Goal: Find specific fact: Find specific fact

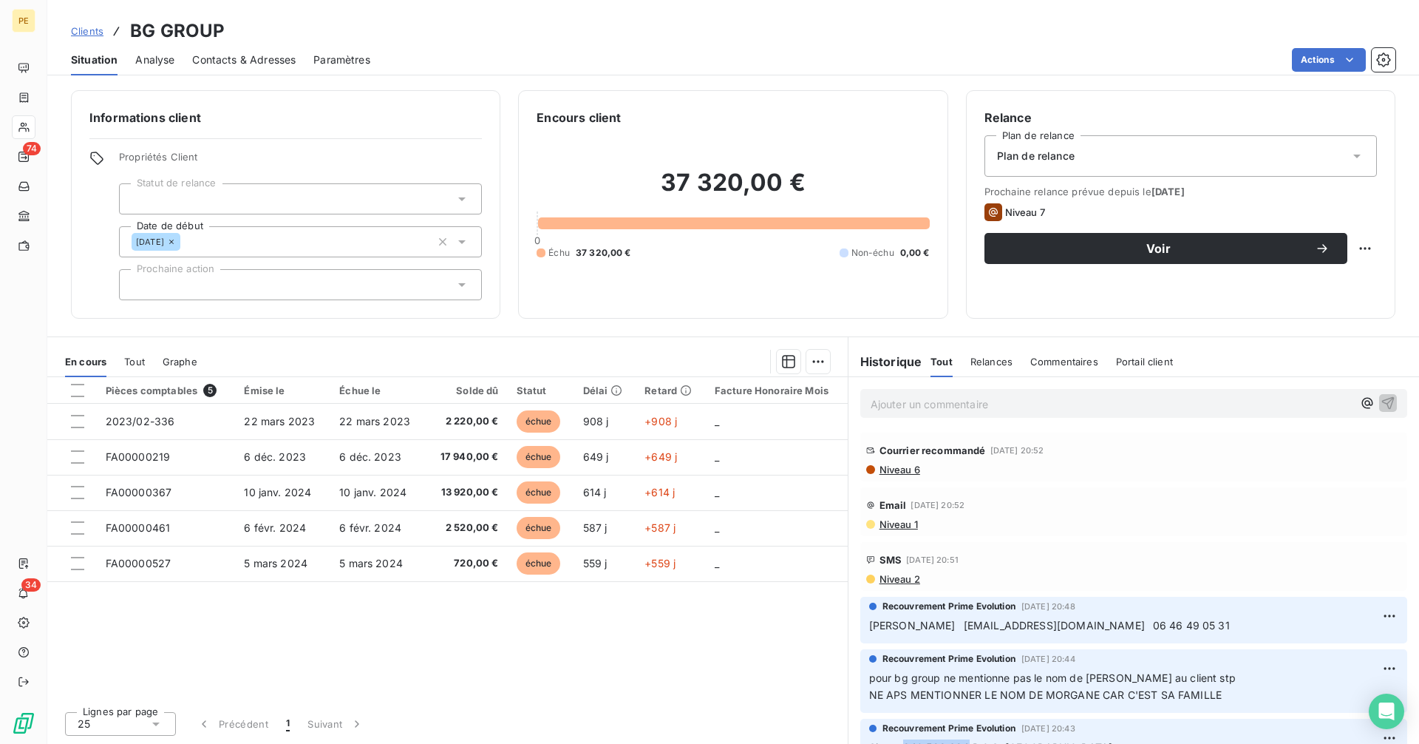
scroll to position [211, 0]
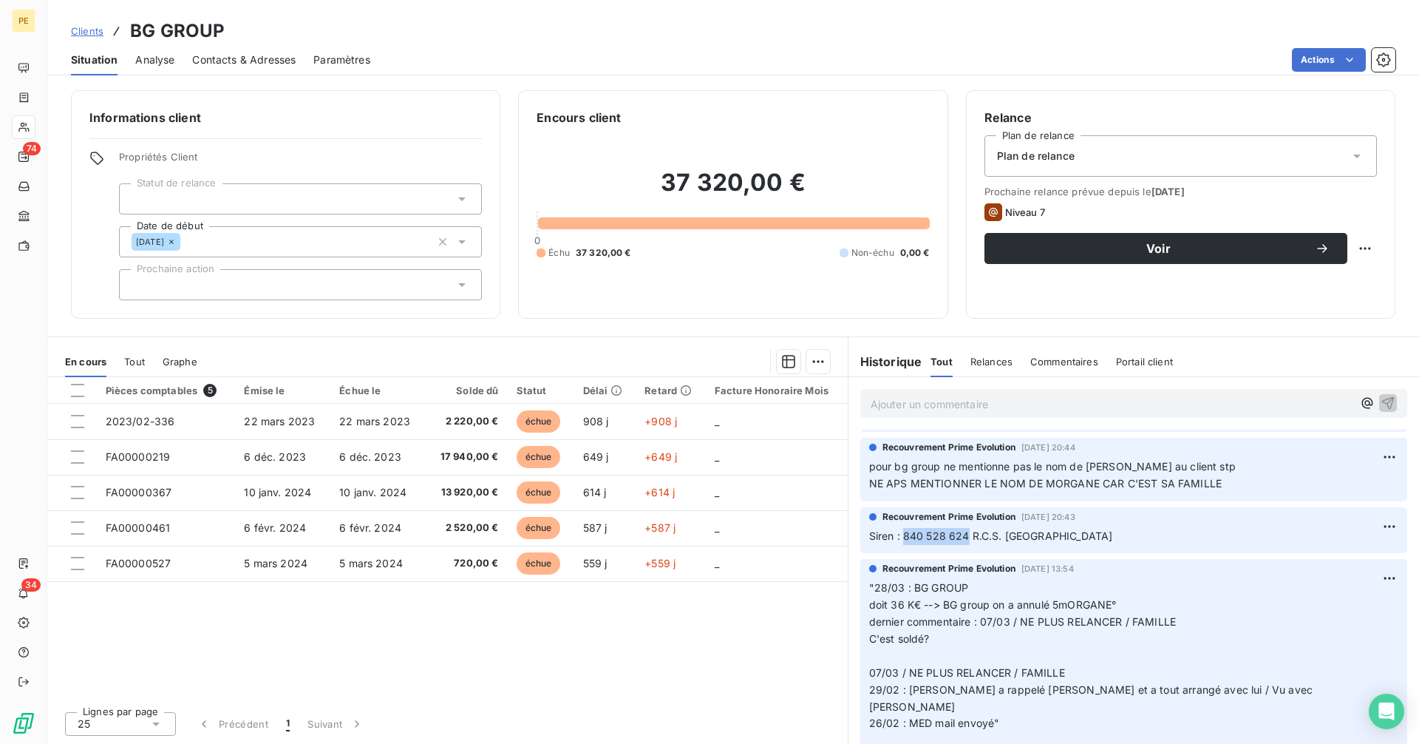
click at [101, 32] on span "Clients" at bounding box center [87, 31] width 33 height 12
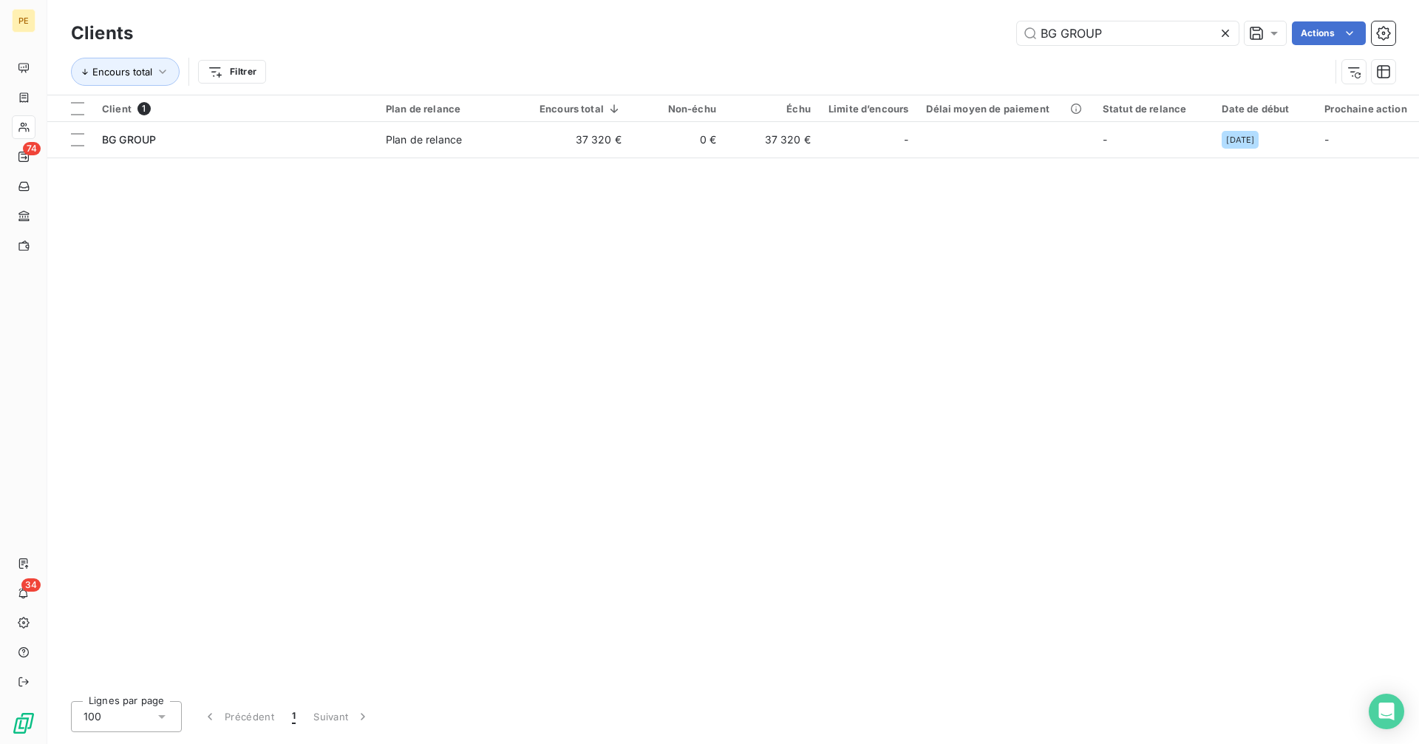
drag, startPoint x: 1130, startPoint y: 30, endPoint x: 1001, endPoint y: 44, distance: 130.1
click at [1001, 41] on div "BG GROUP Actions" at bounding box center [773, 33] width 1245 height 24
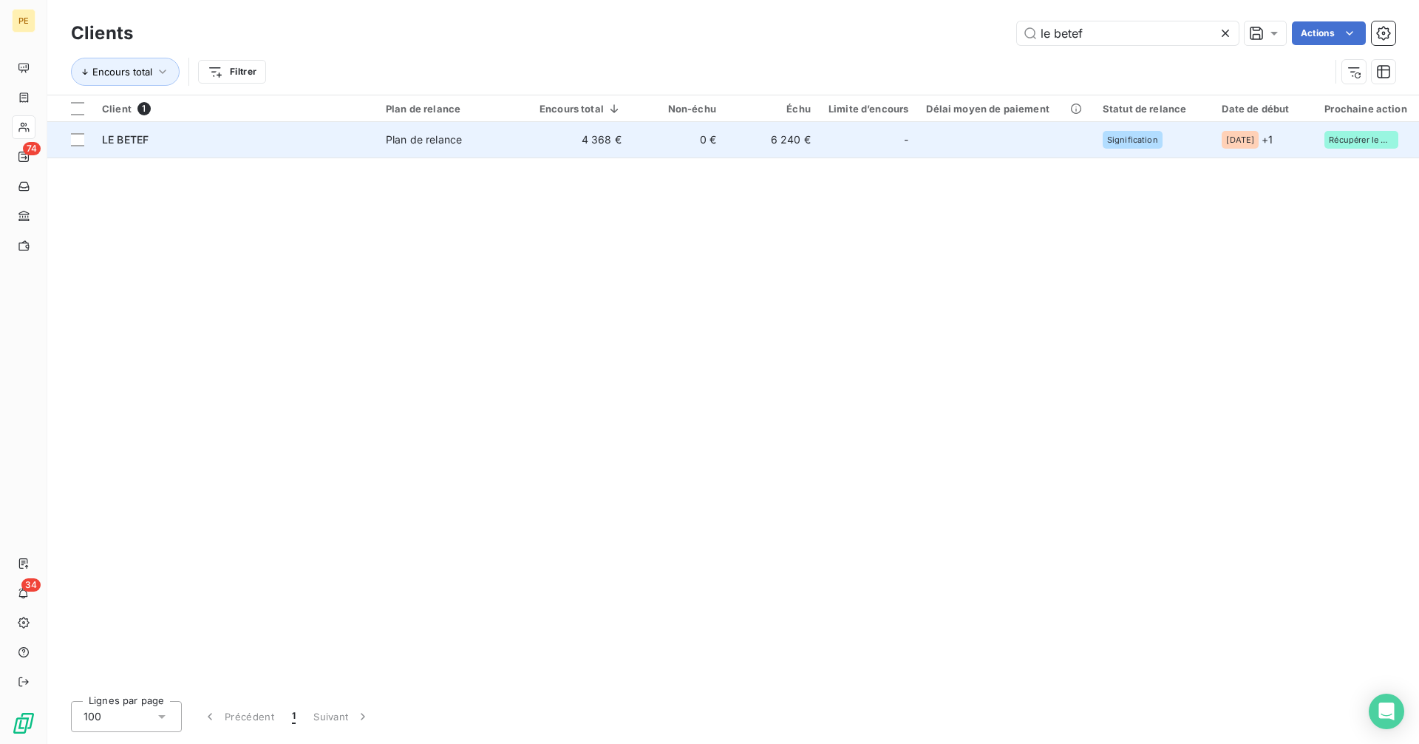
type input "le betef"
click at [823, 142] on td "-" at bounding box center [869, 139] width 98 height 35
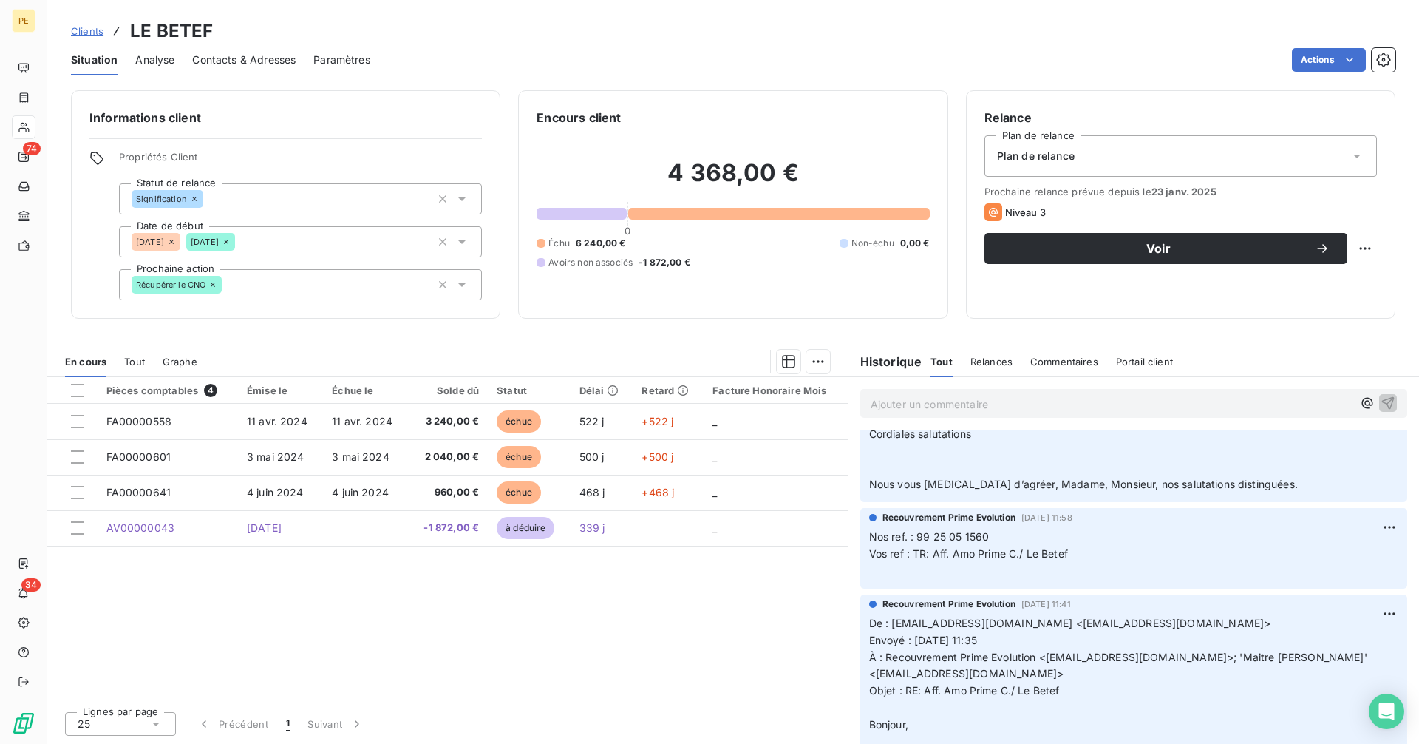
click at [970, 559] on span "Vos ref : TR: Aff. Amo Prime C./ Le Betef" at bounding box center [968, 553] width 199 height 13
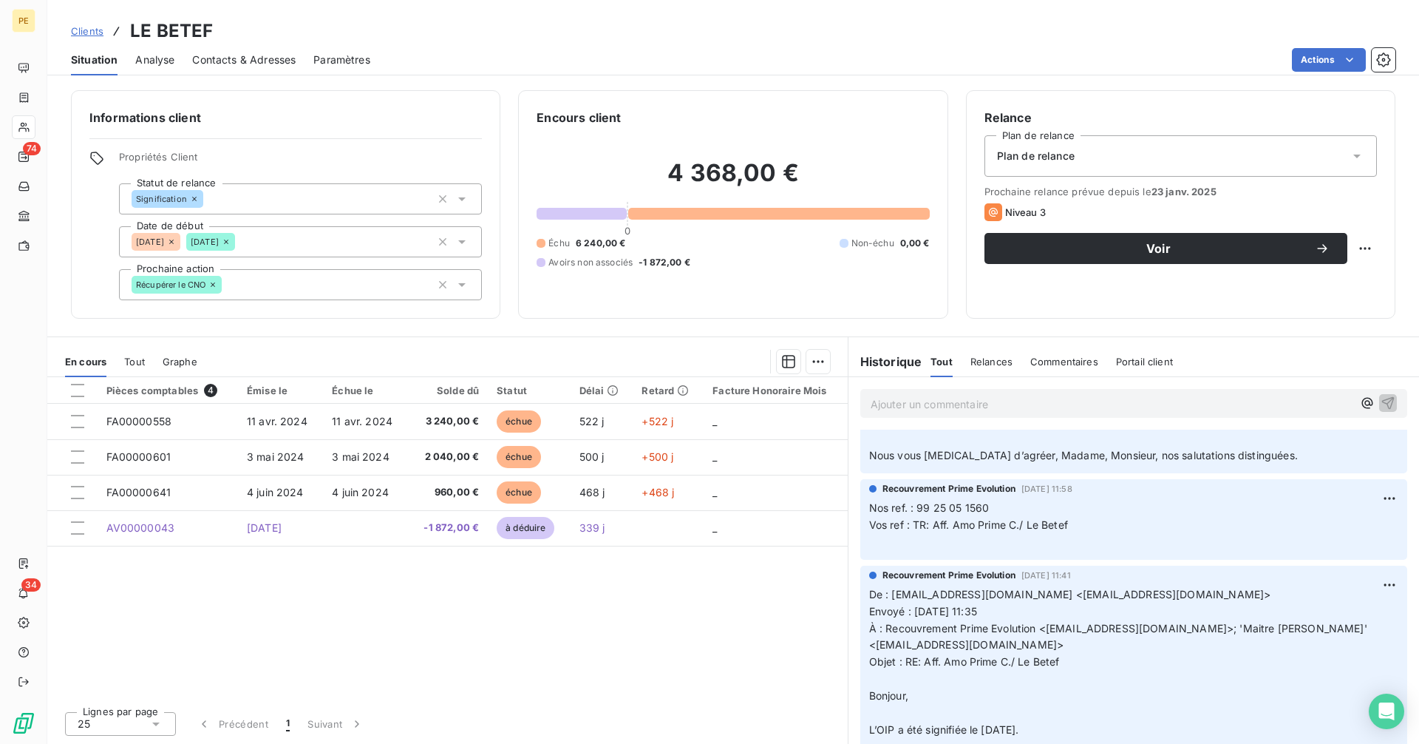
click at [946, 531] on span "Vos ref : TR: Aff. Amo Prime C./ Le Betef" at bounding box center [968, 524] width 199 height 13
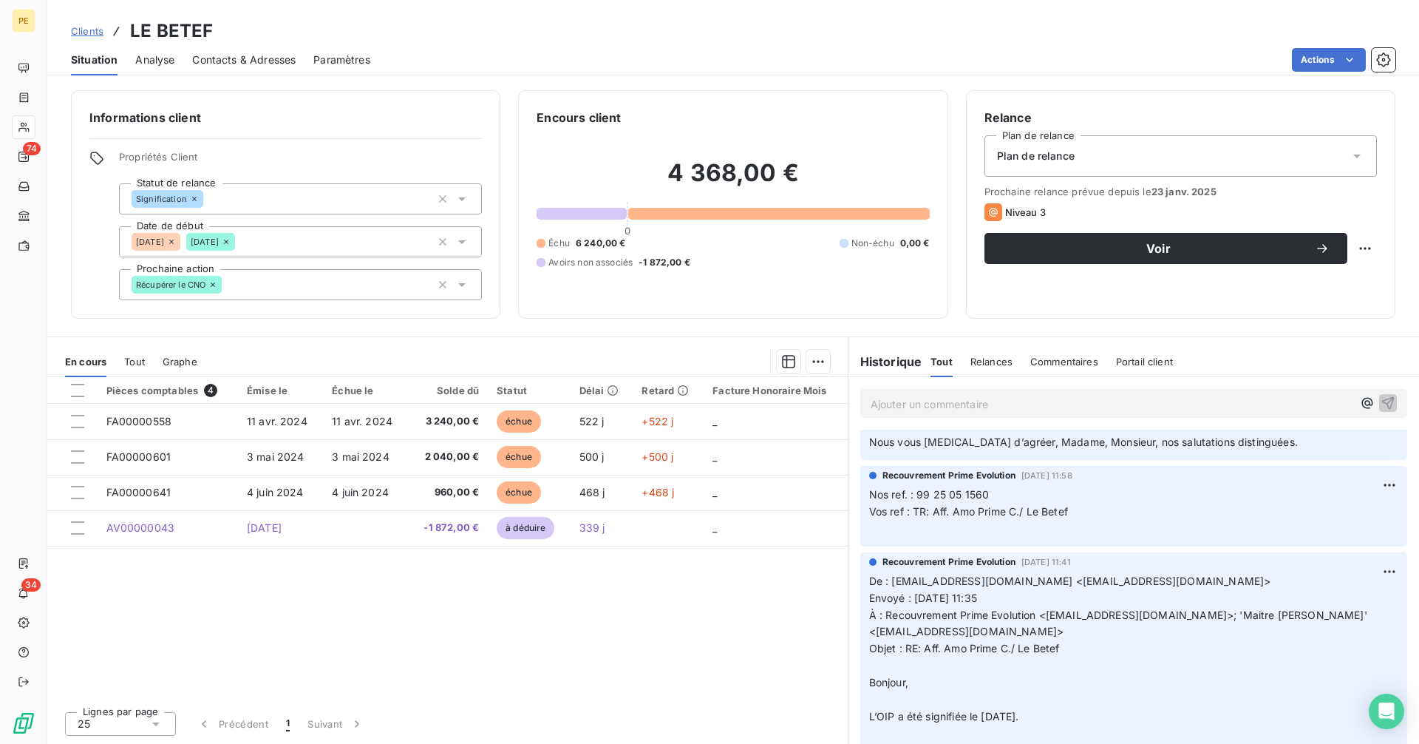
click at [919, 500] on span "Nos ref. : 99 25 05 1560" at bounding box center [929, 494] width 120 height 13
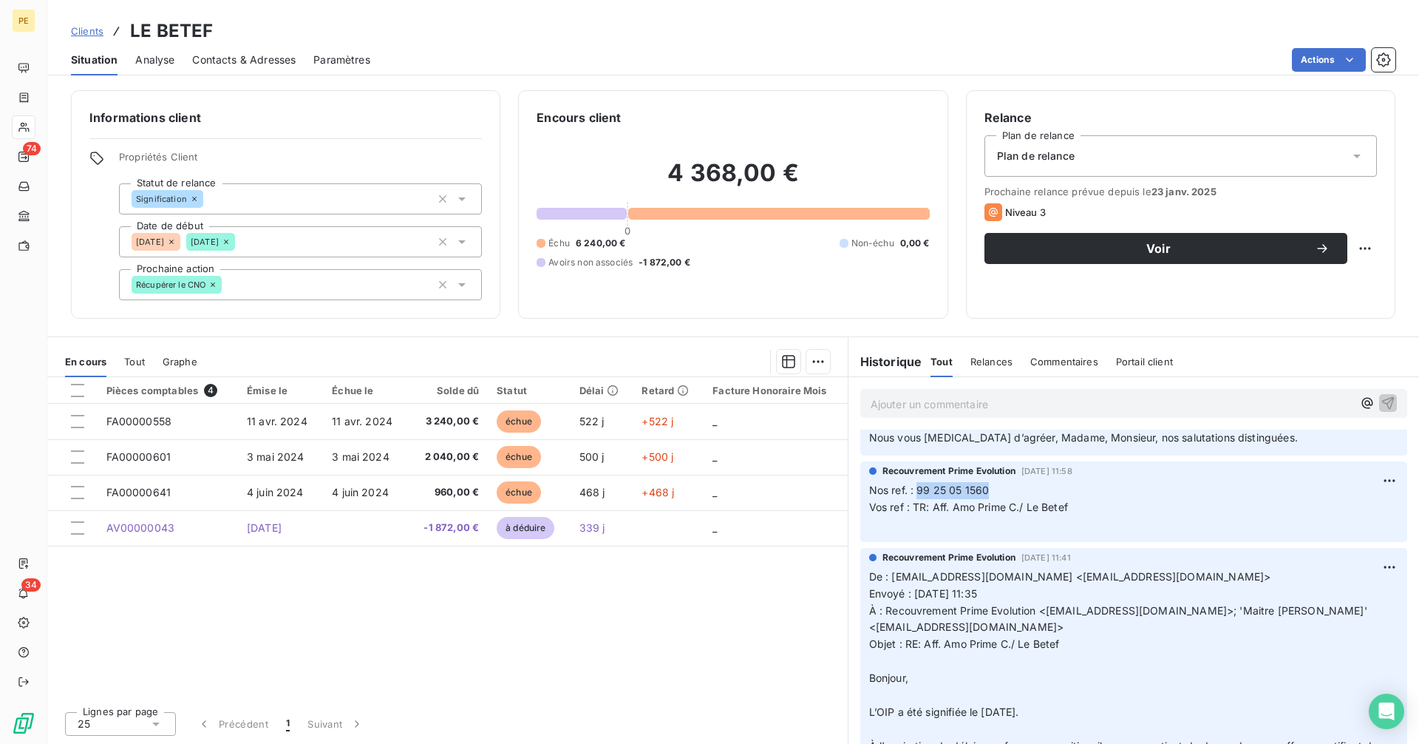
drag, startPoint x: 918, startPoint y: 508, endPoint x: 1002, endPoint y: 504, distance: 84.4
click at [1002, 504] on p "Nos ref. : 99 25 05 1560 Vos ref : TR: Aff. Amo Prime C./ Le Betef ﻿" at bounding box center [1133, 507] width 529 height 51
copy span "99 25 05 1560"
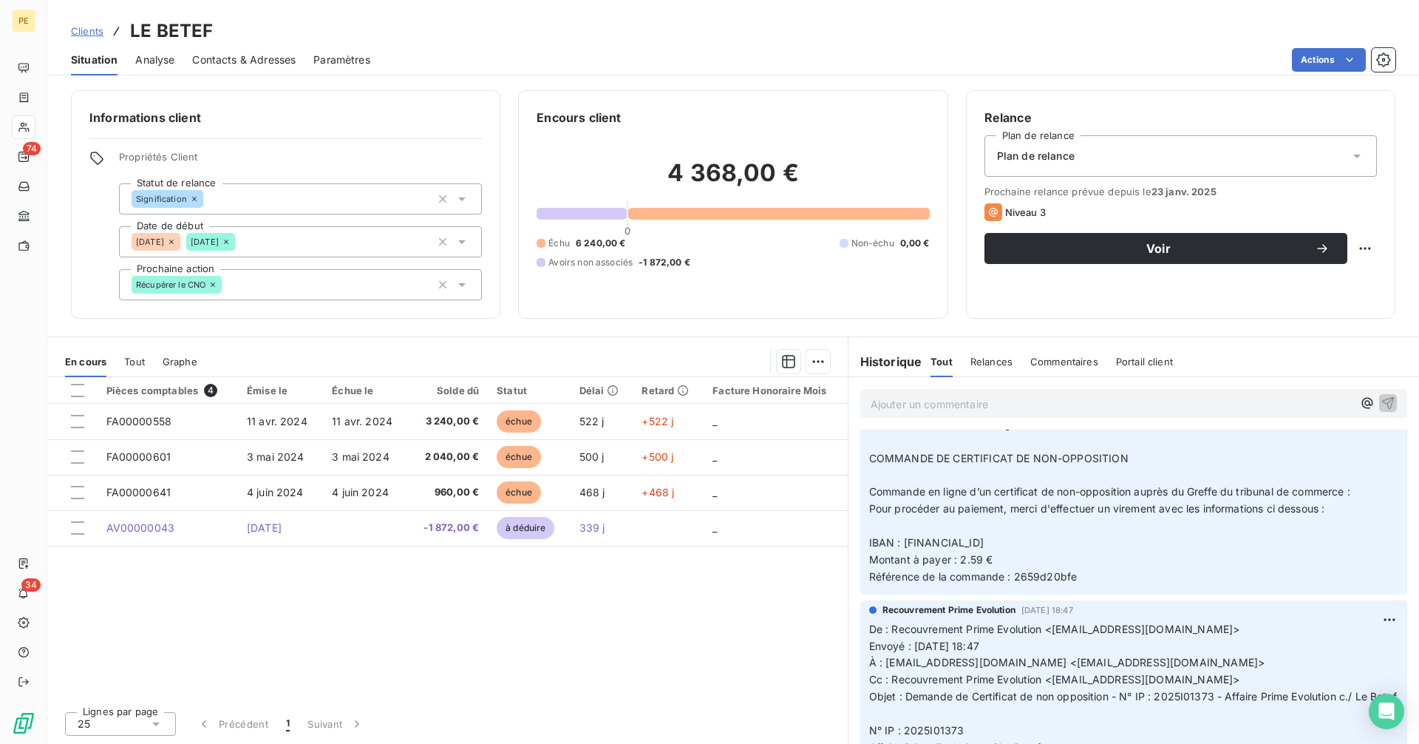
scroll to position [0, 0]
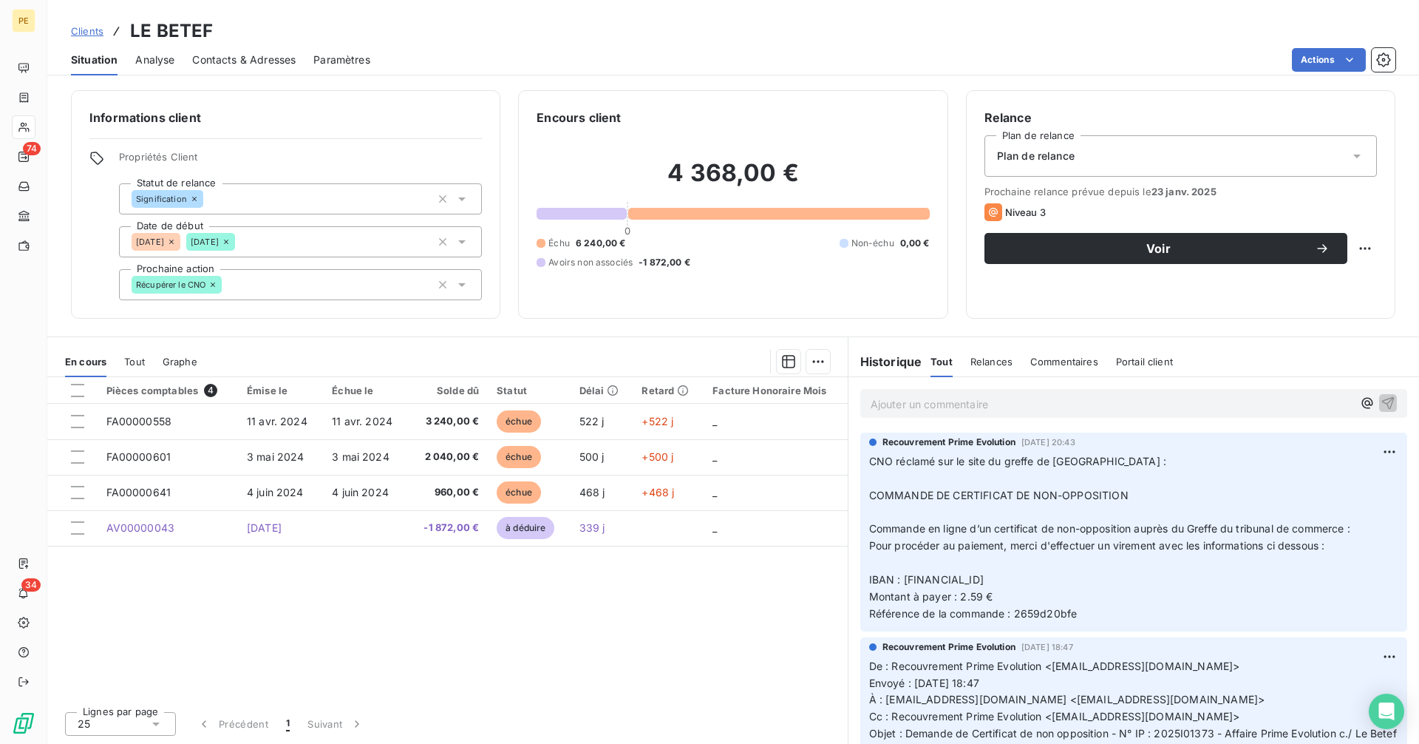
click at [947, 395] on p "Ajouter un commentaire ﻿" at bounding box center [1112, 404] width 482 height 18
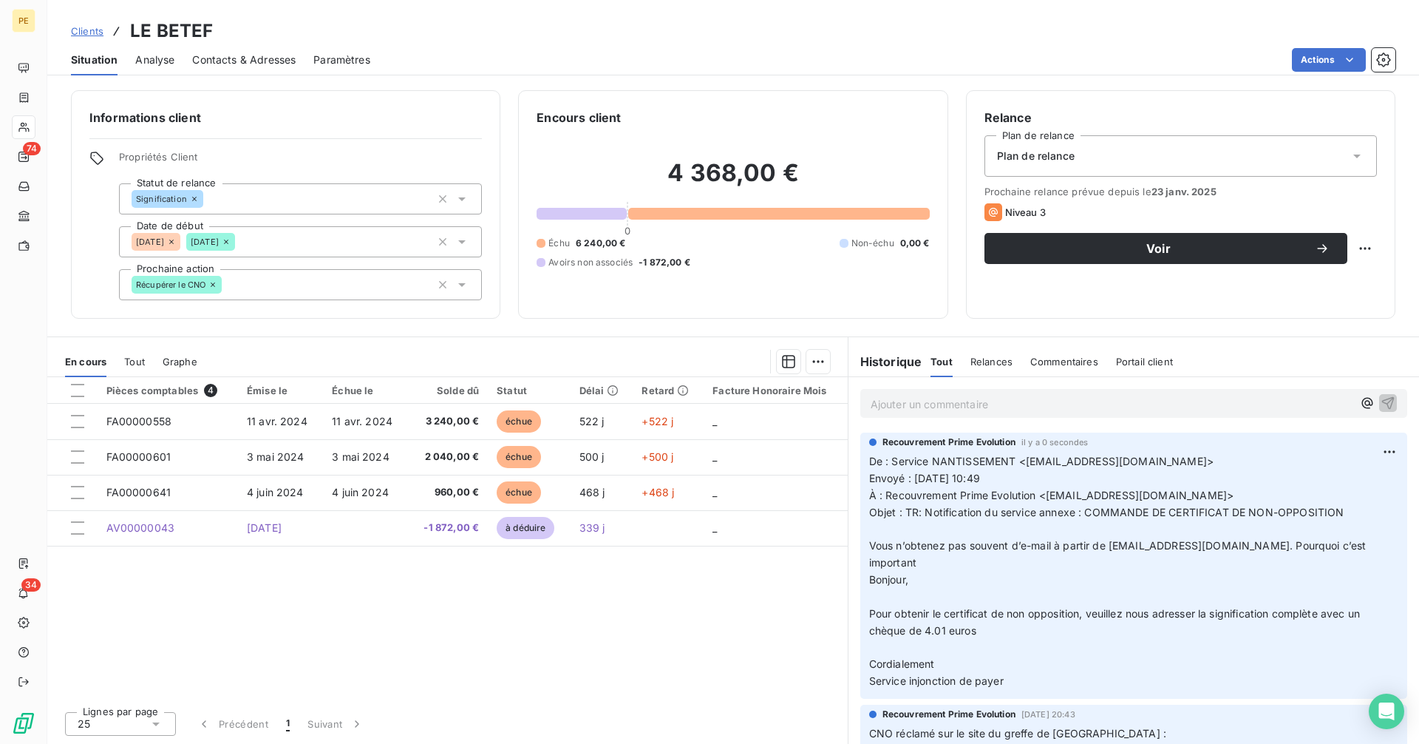
click at [1005, 405] on p "Ajouter un commentaire ﻿" at bounding box center [1112, 404] width 482 height 18
